Goal: Task Accomplishment & Management: Use online tool/utility

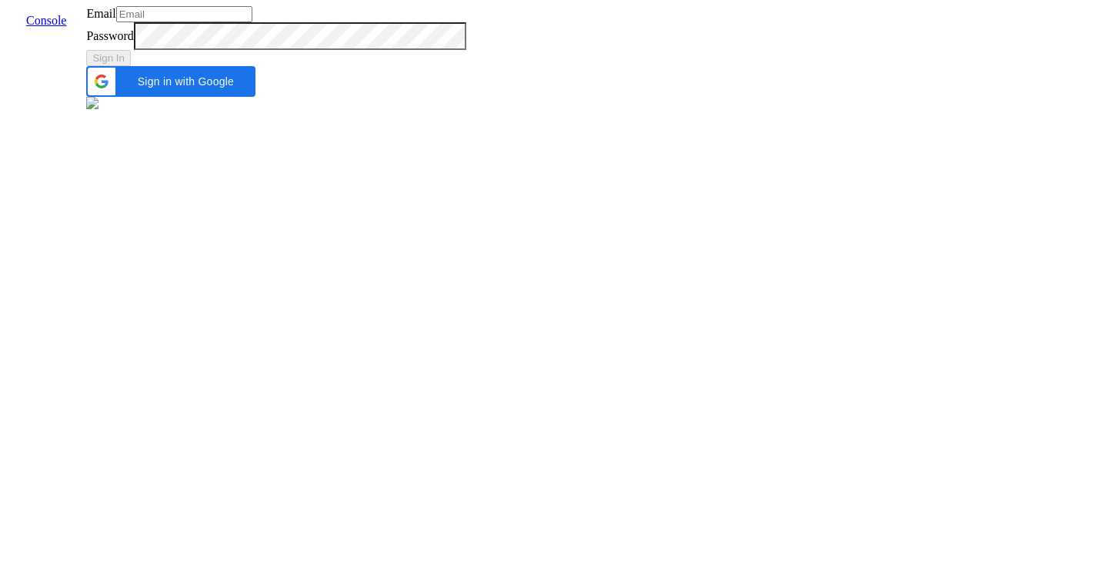
type input "[EMAIL_ADDRESS]"
click at [465, 66] on div "Sign In" at bounding box center [275, 58] width 379 height 16
click at [131, 66] on button "Sign In" at bounding box center [108, 58] width 45 height 16
type input "[EMAIL_ADDRESS]"
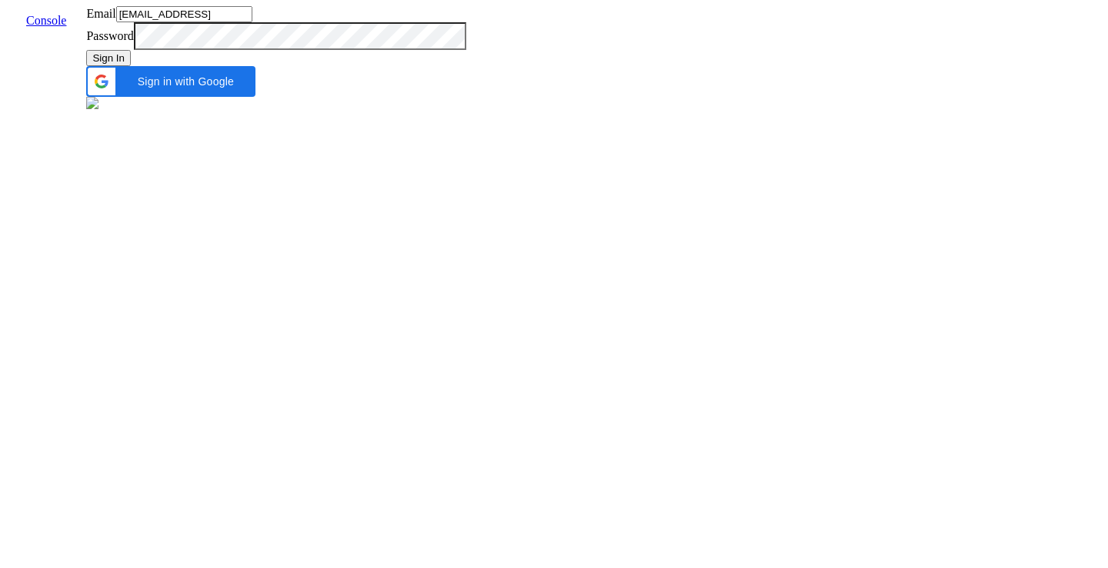
click at [131, 66] on button "Sign In" at bounding box center [108, 58] width 45 height 16
